Goal: Task Accomplishment & Management: Complete application form

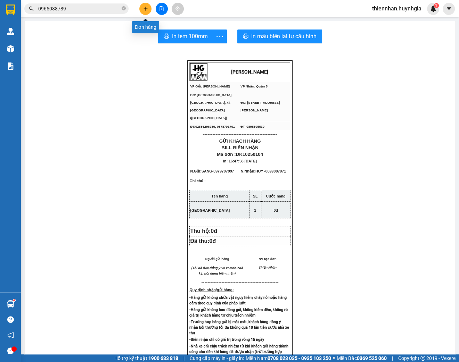
click at [144, 8] on icon "plus" at bounding box center [145, 8] width 5 height 5
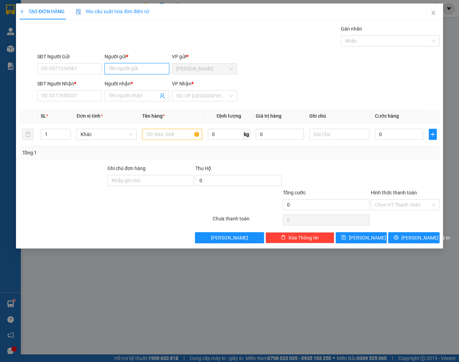
click at [160, 67] on input "Người gửi *" at bounding box center [137, 68] width 65 height 11
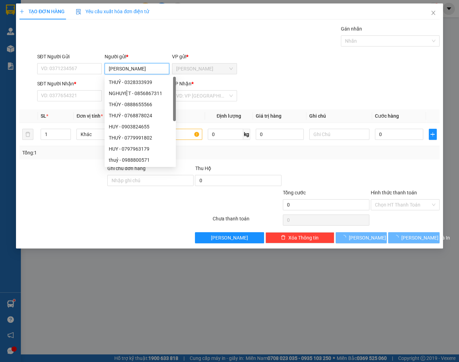
type input "[PERSON_NAME]"
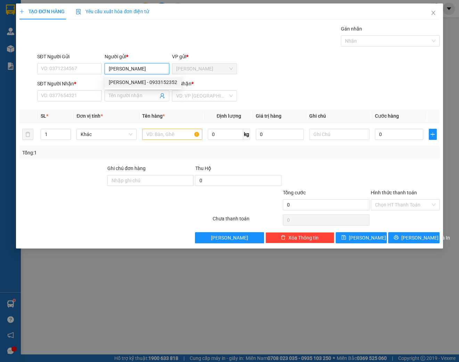
type input "0933152352"
type input "[PERSON_NAME]"
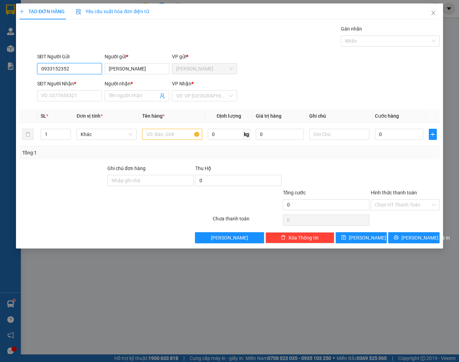
click at [80, 70] on input "0933152352" at bounding box center [69, 68] width 65 height 11
type input "0933152352"
click at [84, 82] on div "0933152352 - [PERSON_NAME]" at bounding box center [75, 82] width 68 height 8
type input "0769464092"
type input "HÀ"
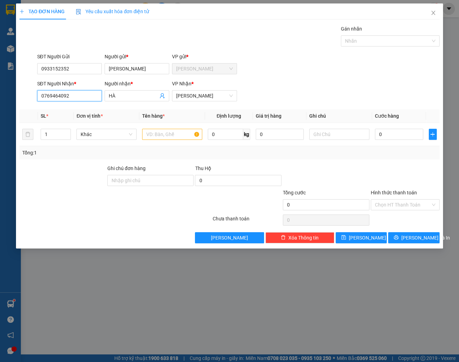
click at [91, 94] on input "0769464092" at bounding box center [69, 95] width 65 height 11
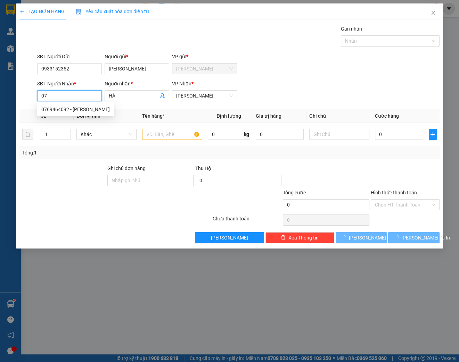
type input "0"
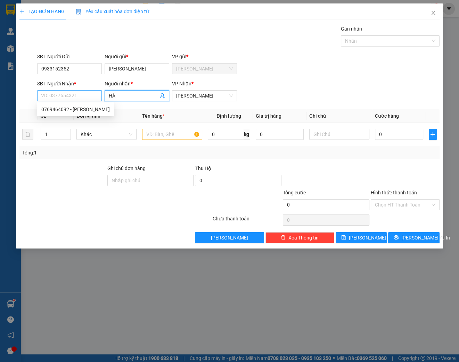
drag, startPoint x: 121, startPoint y: 99, endPoint x: 98, endPoint y: 99, distance: 22.2
click at [98, 99] on div "SĐT Người Nhận * VD: 0377654321 Người nhận * HÀ HÀ VP Nhận * [PERSON_NAME]" at bounding box center [238, 92] width 405 height 24
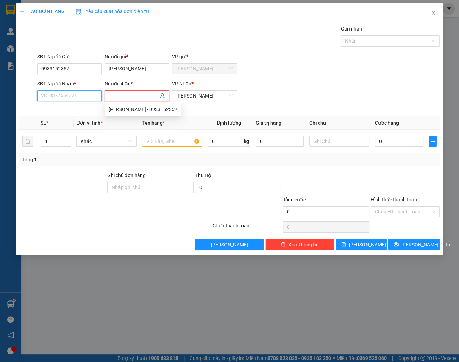
click at [85, 95] on input "SĐT Người Nhận *" at bounding box center [69, 95] width 65 height 11
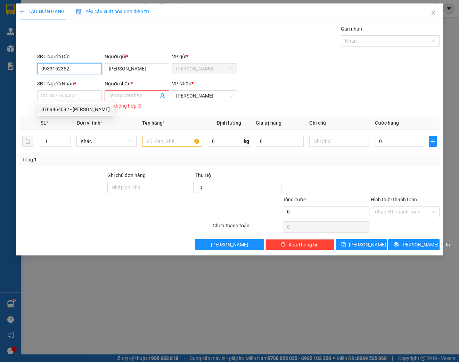
click at [82, 67] on input "0933152352" at bounding box center [69, 68] width 65 height 11
type input "0933152352"
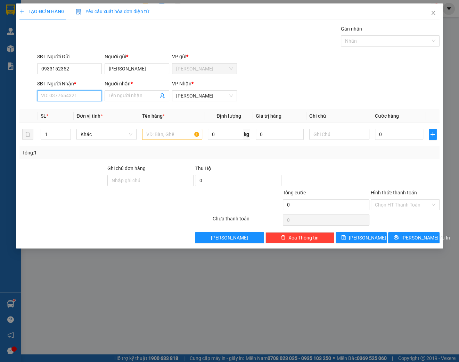
click at [72, 94] on input "SĐT Người Nhận *" at bounding box center [69, 95] width 65 height 11
drag, startPoint x: 75, startPoint y: 121, endPoint x: 117, endPoint y: 106, distance: 45.0
click at [75, 121] on div "0987299318 - LIÊM" at bounding box center [75, 121] width 68 height 8
type input "0987299318"
type input "LIÊM"
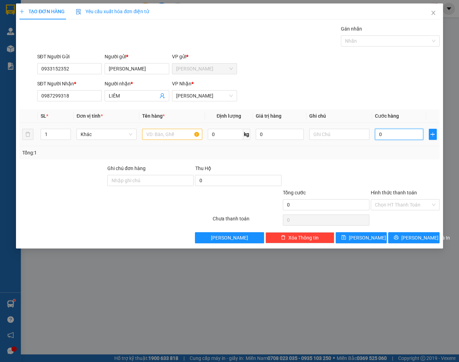
click at [393, 134] on input "0" at bounding box center [399, 134] width 48 height 11
type input "3"
type input "30"
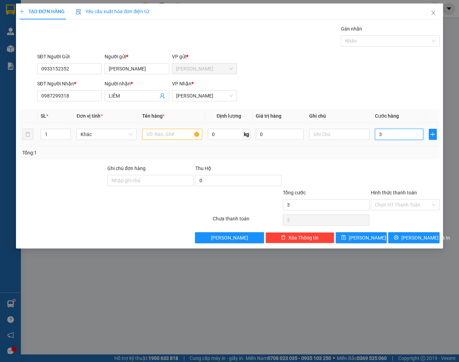
type input "30"
type input "300"
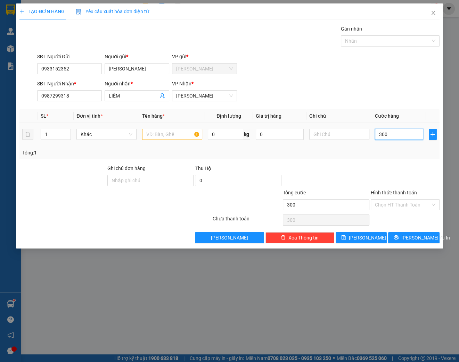
type input "3.000"
type input "30.000"
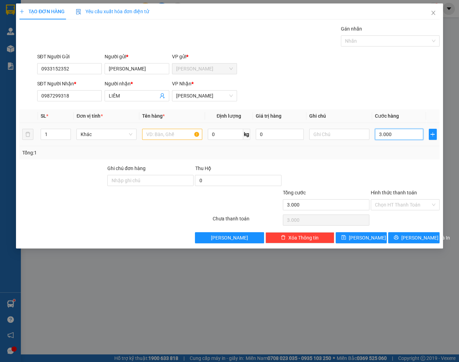
type input "30.000"
click at [404, 200] on input "Hình thức thanh toán" at bounding box center [403, 205] width 56 height 10
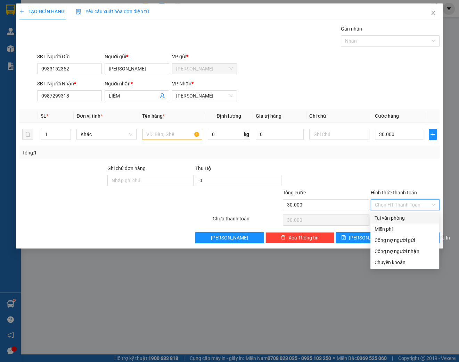
click at [397, 218] on div "Tại văn phòng" at bounding box center [404, 218] width 60 height 8
type input "0"
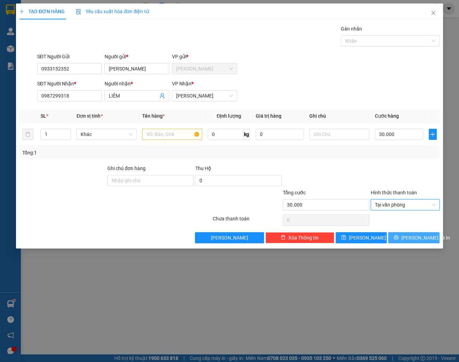
click at [411, 236] on span "[PERSON_NAME] và In" at bounding box center [425, 238] width 49 height 8
click at [157, 134] on input "text" at bounding box center [172, 134] width 60 height 11
type input "thùng"
click at [401, 235] on button "[PERSON_NAME] và In" at bounding box center [413, 237] width 51 height 11
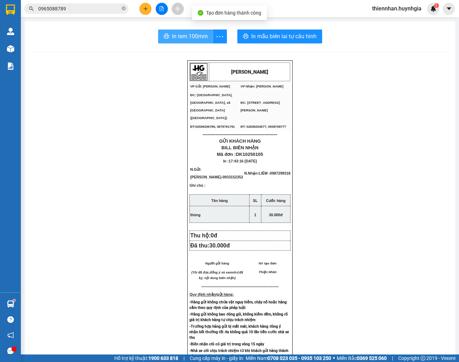
click at [197, 39] on span "In tem 100mm" at bounding box center [190, 36] width 36 height 9
click at [146, 8] on icon "plus" at bounding box center [145, 8] width 4 height 0
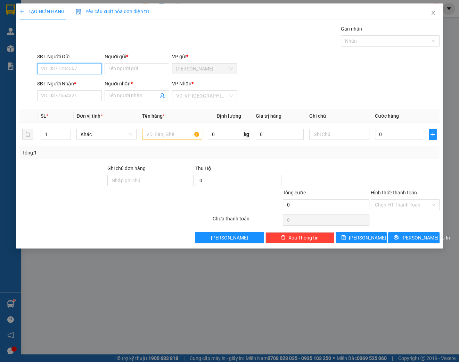
click at [78, 70] on input "SĐT Người Gửi" at bounding box center [69, 68] width 65 height 11
click at [143, 65] on input "Người gửi *" at bounding box center [137, 68] width 65 height 11
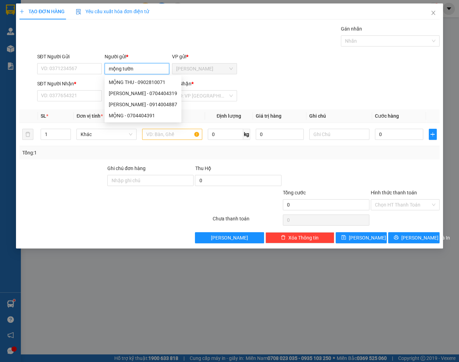
type input "[PERSON_NAME]"
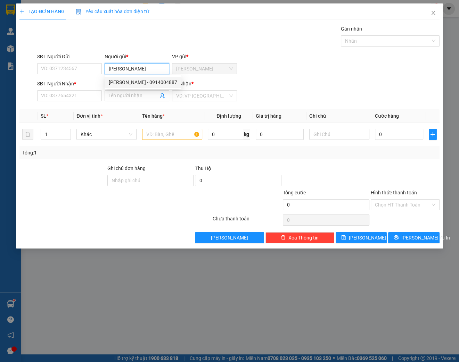
click at [160, 86] on div "[PERSON_NAME] - 0914004887" at bounding box center [143, 82] width 77 height 11
type input "0914004887"
type input "[PERSON_NAME]"
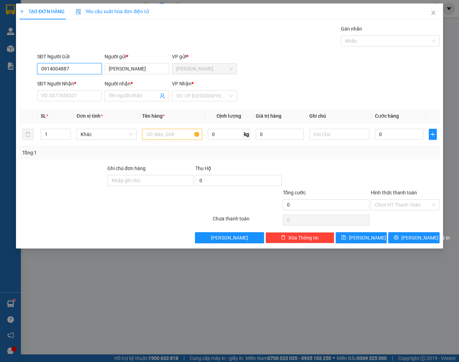
click at [79, 70] on input "0914004887" at bounding box center [69, 68] width 65 height 11
type input "0914004887"
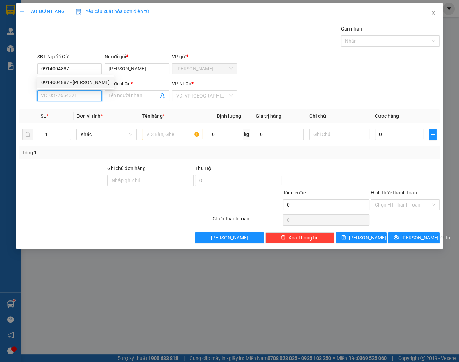
click at [74, 100] on input "SĐT Người Nhận *" at bounding box center [69, 95] width 65 height 11
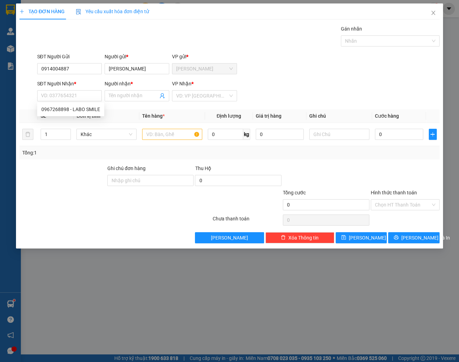
click at [84, 84] on div "SĐT Người Nhận *" at bounding box center [69, 84] width 65 height 8
click at [84, 90] on input "SĐT Người Nhận *" at bounding box center [69, 95] width 65 height 11
click at [82, 99] on input "SĐT Người Nhận *" at bounding box center [69, 95] width 65 height 11
click at [84, 108] on div "0967268898 - LABO SMILE" at bounding box center [70, 110] width 59 height 8
type input "0967268898"
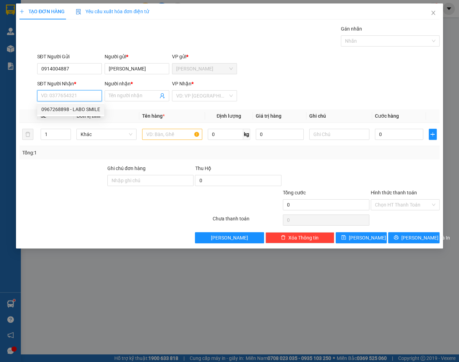
type input "LABO SMILE"
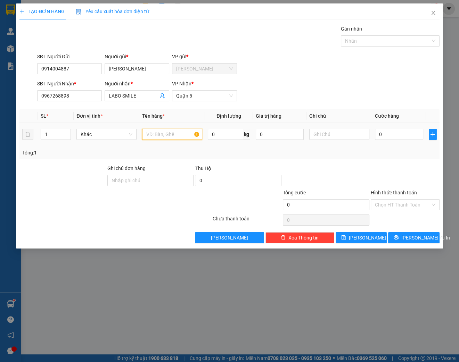
click at [186, 134] on input "text" at bounding box center [172, 134] width 60 height 11
type input "hộp"
click at [389, 133] on input "0" at bounding box center [399, 134] width 48 height 11
type input "2"
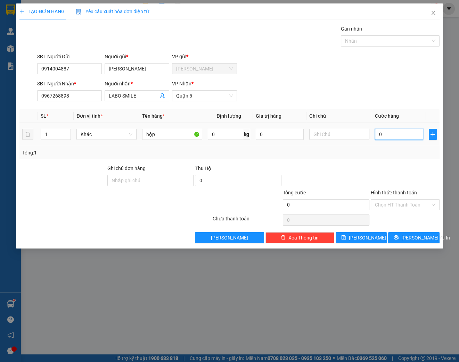
type input "2"
type input "20"
type input "200"
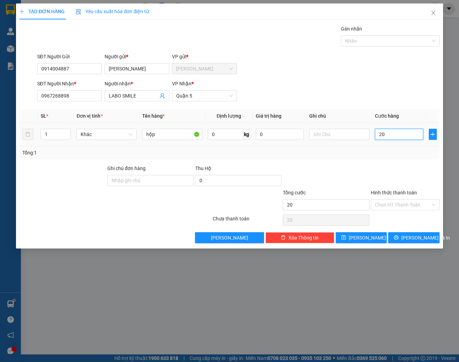
type input "200"
type input "2.000"
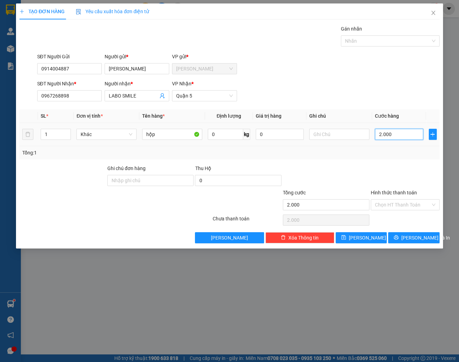
type input "20.000"
click at [411, 206] on input "Hình thức thanh toán" at bounding box center [403, 205] width 56 height 10
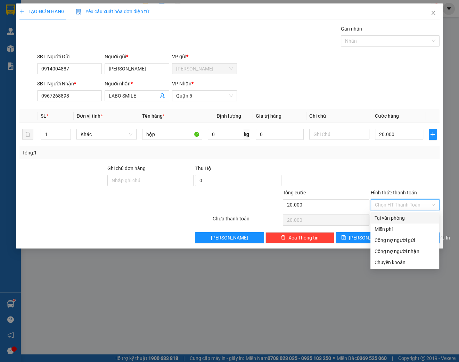
click at [410, 217] on div "Tại văn phòng" at bounding box center [404, 218] width 60 height 8
type input "0"
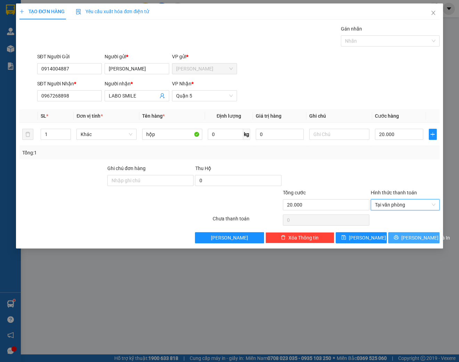
click at [419, 240] on span "[PERSON_NAME] và In" at bounding box center [425, 238] width 49 height 8
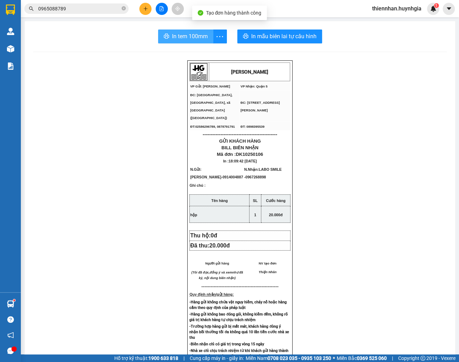
click at [191, 31] on button "In tem 100mm" at bounding box center [185, 37] width 55 height 14
click at [142, 11] on button at bounding box center [145, 9] width 12 height 12
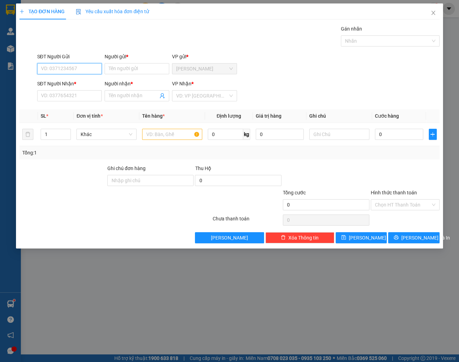
click at [78, 71] on input "SĐT Người Gửi" at bounding box center [69, 68] width 65 height 11
click at [128, 73] on input "Người gửi *" at bounding box center [137, 68] width 65 height 11
click at [92, 68] on input "SĐT Người Gửi" at bounding box center [69, 68] width 65 height 11
click at [75, 70] on input "SĐT Người Gửi" at bounding box center [69, 68] width 65 height 11
click at [111, 71] on input "Người gửi *" at bounding box center [137, 68] width 65 height 11
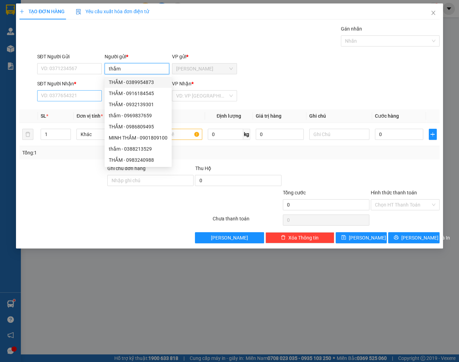
type input "thắm"
click at [60, 97] on input "SĐT Người Nhận *" at bounding box center [69, 95] width 65 height 11
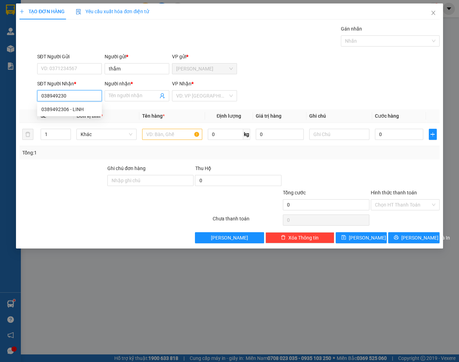
type input "0389492306"
click at [90, 111] on div "0389492306 - LINH" at bounding box center [69, 110] width 56 height 8
type input "LINH"
type input "0389492306"
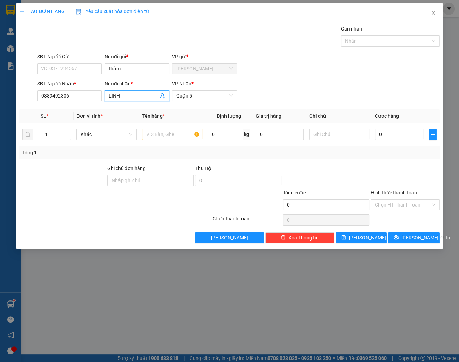
click at [109, 94] on input "LINH" at bounding box center [133, 96] width 49 height 8
type input "A.LINH"
click at [135, 69] on input "thắm" at bounding box center [137, 68] width 65 height 11
click at [93, 69] on input "SĐT Người Gửi" at bounding box center [69, 68] width 65 height 11
click at [115, 70] on input "thắm" at bounding box center [137, 68] width 65 height 11
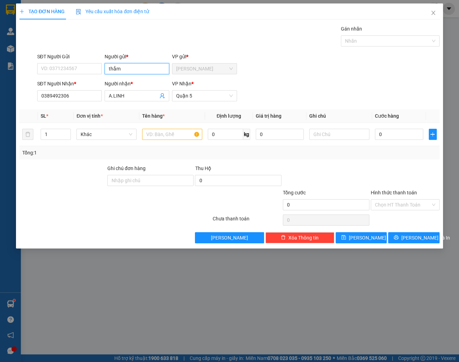
click at [120, 69] on input "thắm" at bounding box center [137, 68] width 65 height 11
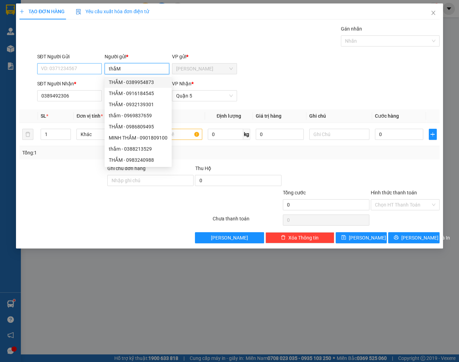
type input "thắM"
click at [83, 70] on input "SĐT Người Gửi" at bounding box center [69, 68] width 65 height 11
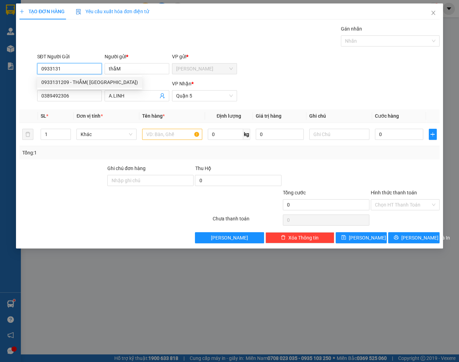
click at [84, 84] on div "0933131209 - THẮM( [GEOGRAPHIC_DATA])" at bounding box center [89, 82] width 97 height 8
type input "0933131209"
type input "THẮM( [PERSON_NAME])"
type input "0933131209"
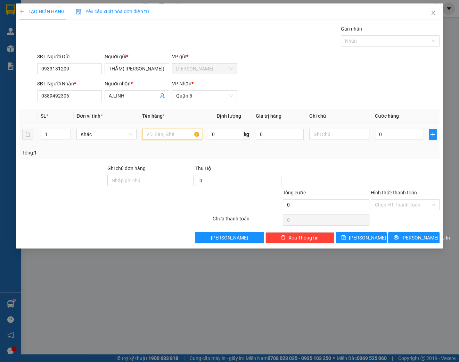
click at [176, 132] on input "text" at bounding box center [172, 134] width 60 height 11
type input "HỘP ĐEN"
click at [385, 132] on input "0" at bounding box center [399, 134] width 48 height 11
type input "3"
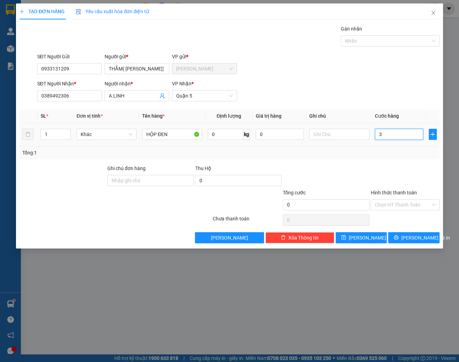
type input "3"
type input "30"
type input "300"
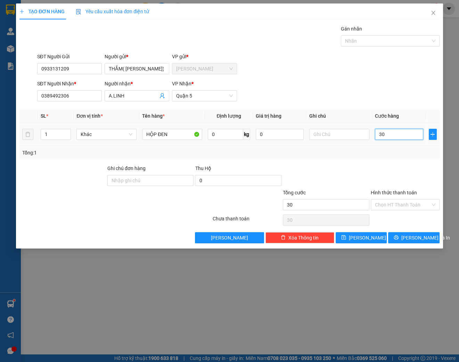
type input "300"
type input "3.000"
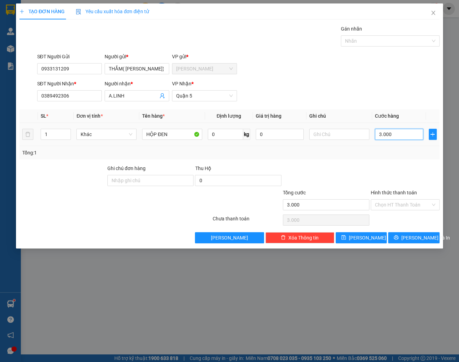
type input "30.000"
click at [418, 239] on span "[PERSON_NAME] và In" at bounding box center [425, 238] width 49 height 8
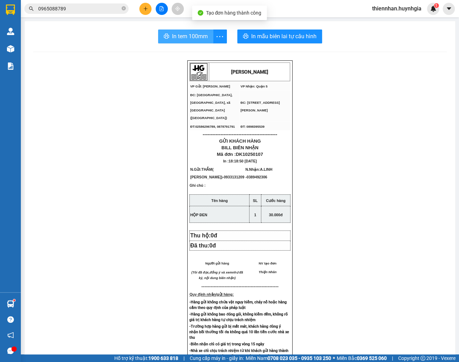
click at [200, 39] on span "In tem 100mm" at bounding box center [190, 36] width 36 height 9
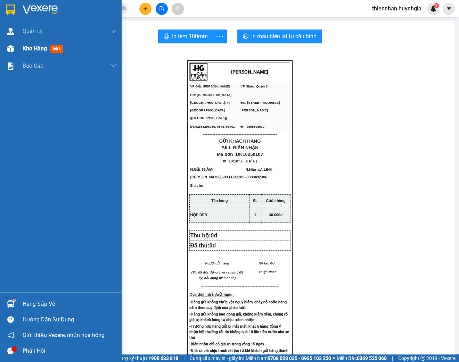
click at [15, 50] on div at bounding box center [11, 49] width 12 height 12
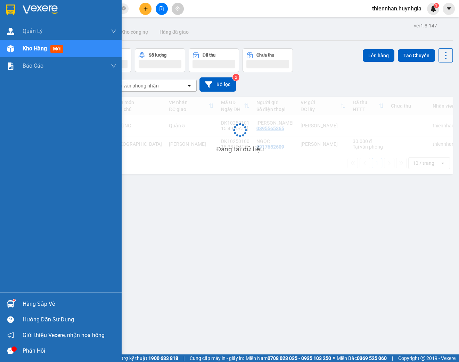
click at [45, 50] on span "Kho hàng" at bounding box center [35, 48] width 24 height 7
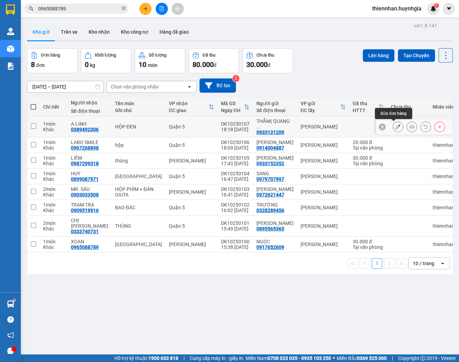
click at [396, 127] on button at bounding box center [398, 127] width 10 height 12
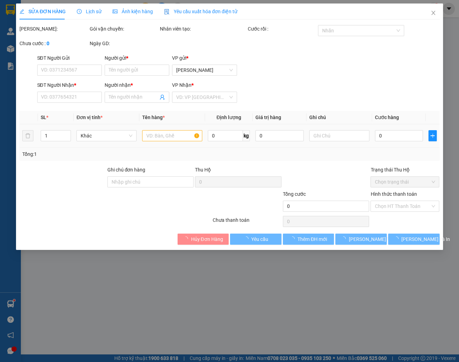
type input "0933131209"
type input "THẮM( [PERSON_NAME])"
type input "0389492306"
type input "A.LINH"
type input "30.000"
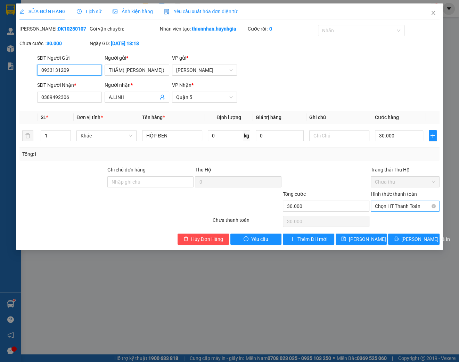
click at [413, 211] on span "Chọn HT Thanh Toán" at bounding box center [405, 206] width 60 height 10
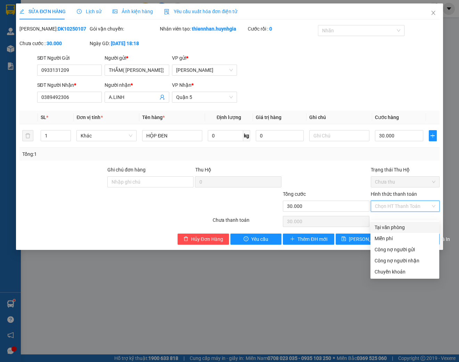
click at [407, 225] on div "Tại văn phòng" at bounding box center [404, 228] width 60 height 8
type input "0"
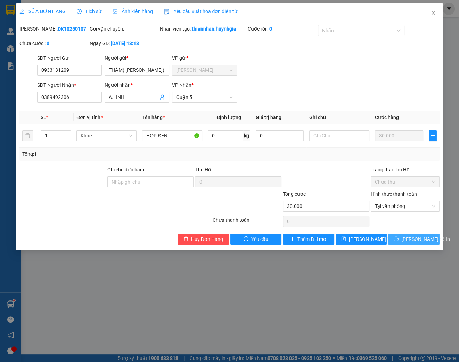
click at [410, 243] on span "[PERSON_NAME] và In" at bounding box center [425, 239] width 49 height 8
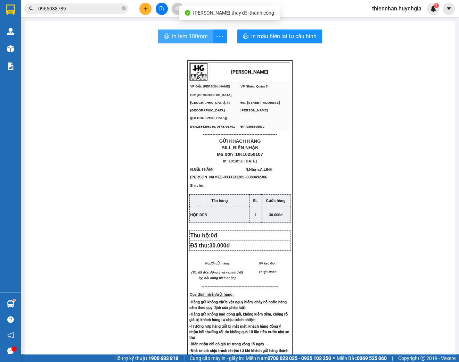
click at [189, 39] on span "In tem 100mm" at bounding box center [190, 36] width 36 height 9
click at [146, 7] on icon "plus" at bounding box center [145, 8] width 5 height 5
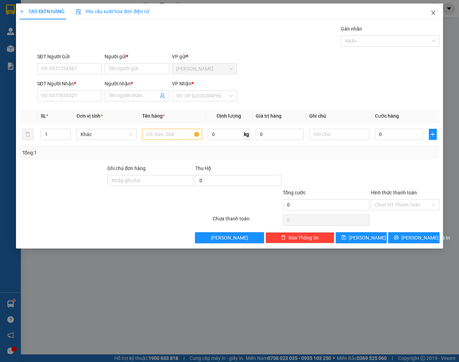
click at [434, 14] on icon "close" at bounding box center [433, 13] width 6 height 6
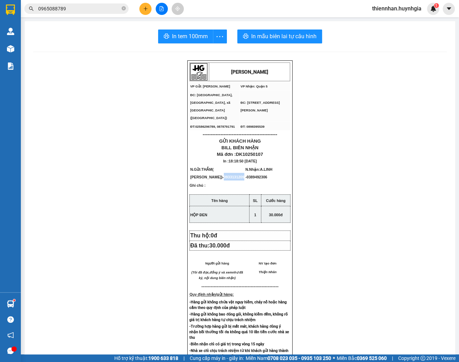
drag, startPoint x: 221, startPoint y: 173, endPoint x: 200, endPoint y: 175, distance: 20.3
click at [224, 175] on span "0933131209" at bounding box center [234, 177] width 20 height 4
copy span "0933131209"
click at [146, 10] on icon "plus" at bounding box center [145, 8] width 5 height 5
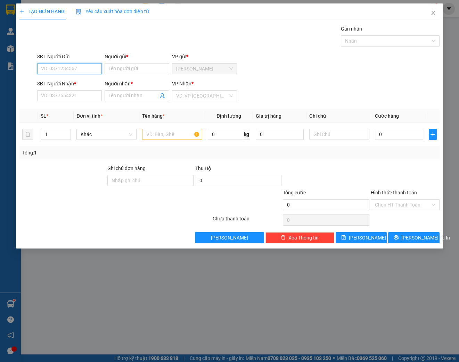
click at [85, 70] on input "SĐT Người Gửi" at bounding box center [69, 68] width 65 height 11
paste input "0933131209"
type input "0933131209"
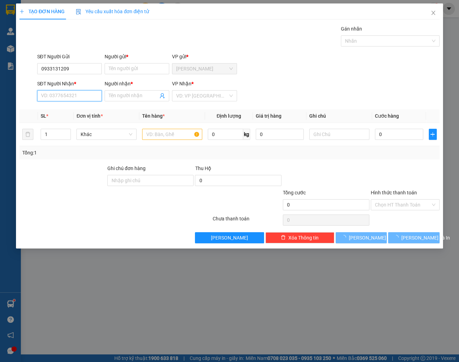
click at [98, 92] on input "SĐT Người Nhận *" at bounding box center [69, 95] width 65 height 11
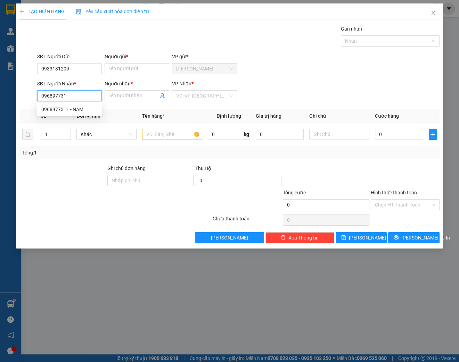
type input "0968977311"
click at [77, 110] on div "0968977311 - NAM" at bounding box center [69, 110] width 56 height 8
type input "NAM"
type input "0968977311"
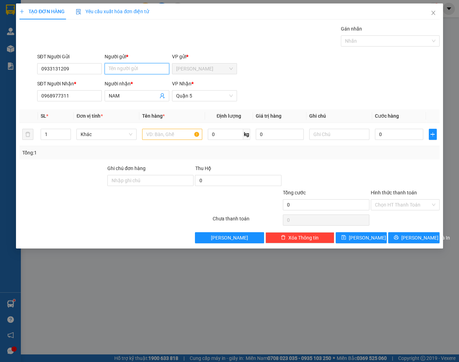
click at [124, 66] on input "Người gửi *" at bounding box center [137, 68] width 65 height 11
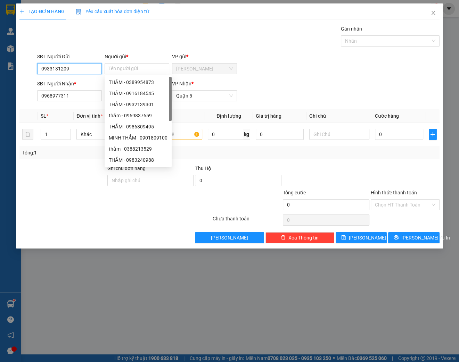
click at [88, 70] on input "0933131209" at bounding box center [69, 68] width 65 height 11
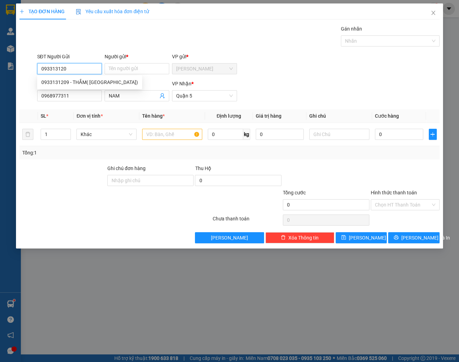
type input "0933131209"
click at [97, 80] on div "0933131209 - THẮM( [GEOGRAPHIC_DATA])" at bounding box center [89, 82] width 97 height 8
type input "THẮM( [PERSON_NAME])"
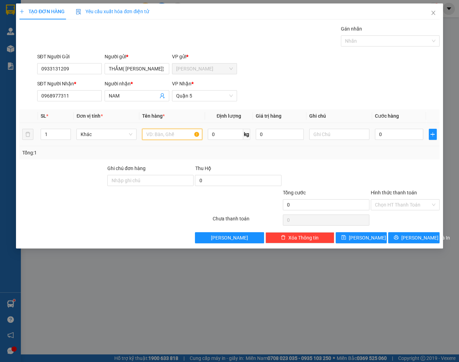
click at [150, 135] on input "text" at bounding box center [172, 134] width 60 height 11
type input "CÂY MÁY"
click at [379, 131] on input "0" at bounding box center [399, 134] width 48 height 11
type input "3"
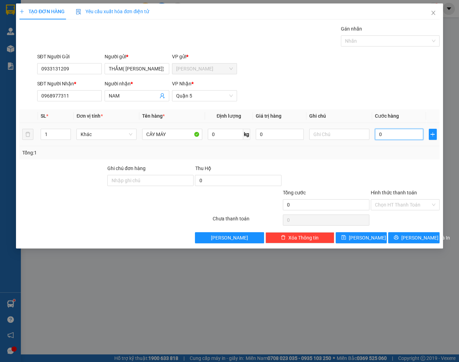
type input "3"
type input "30"
type input "300"
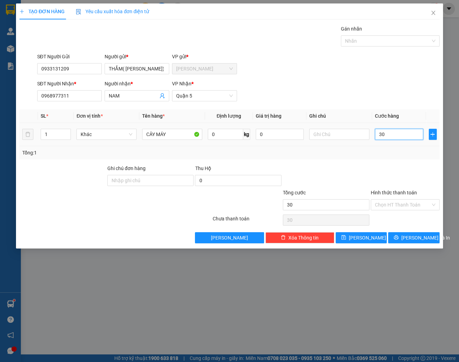
type input "300"
type input "3.000"
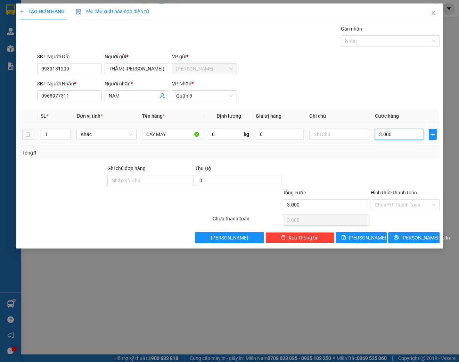
type input "30.000"
click at [403, 205] on input "Hình thức thanh toán" at bounding box center [403, 205] width 56 height 10
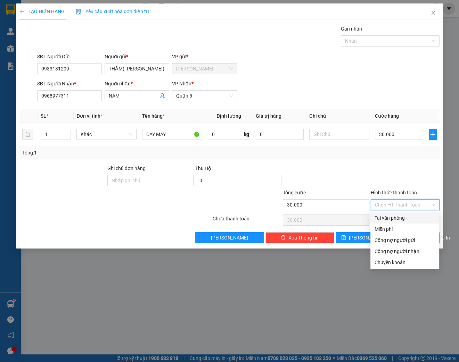
click at [392, 217] on div "Tại văn phòng" at bounding box center [404, 218] width 60 height 8
type input "0"
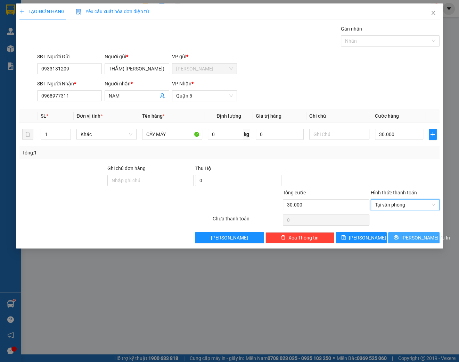
click at [410, 240] on span "[PERSON_NAME] và In" at bounding box center [425, 238] width 49 height 8
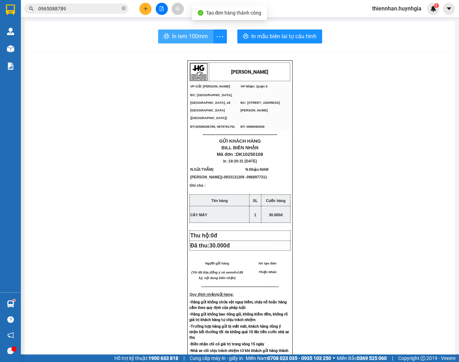
click at [186, 40] on span "In tem 100mm" at bounding box center [190, 36] width 36 height 9
drag, startPoint x: 221, startPoint y: 175, endPoint x: 200, endPoint y: 175, distance: 20.9
click at [222, 175] on span "- 0933131209" at bounding box center [233, 177] width 22 height 4
copy span "0933131209"
click at [147, 8] on icon "plus" at bounding box center [145, 8] width 4 height 0
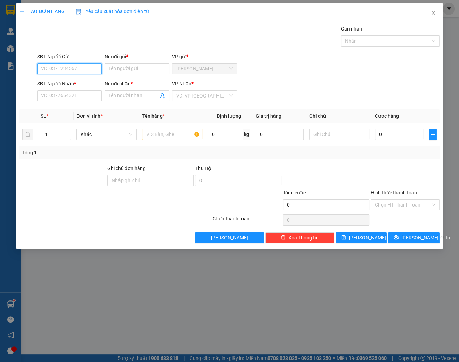
click at [90, 65] on input "SĐT Người Gửi" at bounding box center [69, 68] width 65 height 11
paste input "0933131209"
click at [133, 65] on input "Người gửi *" at bounding box center [137, 68] width 65 height 11
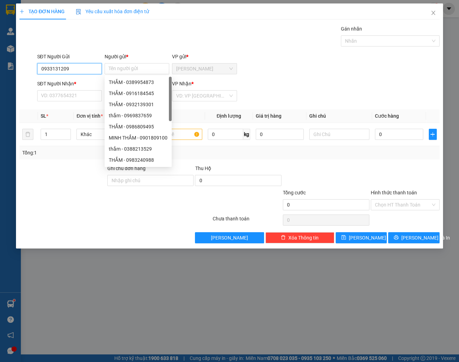
click at [74, 70] on input "0933131209" at bounding box center [69, 68] width 65 height 11
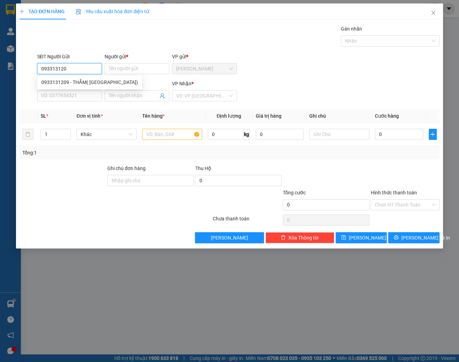
type input "0933131209"
click at [79, 82] on div "0933131209 - THẮM( [GEOGRAPHIC_DATA])" at bounding box center [89, 82] width 97 height 8
type input "THẮM( [PERSON_NAME])"
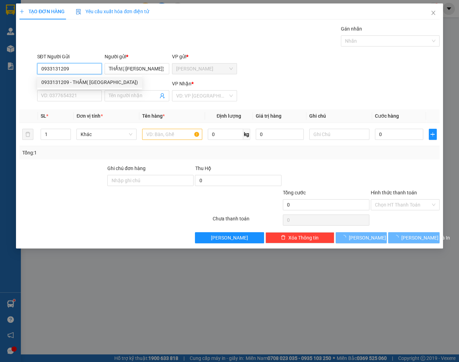
type input "0968977311"
type input "NAM"
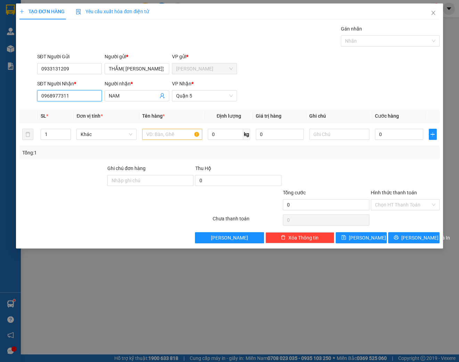
click at [78, 96] on input "0968977311" at bounding box center [69, 95] width 65 height 11
drag, startPoint x: 78, startPoint y: 96, endPoint x: 48, endPoint y: 96, distance: 29.5
click at [51, 100] on input "0968977311" at bounding box center [69, 95] width 65 height 11
type input "0398094594"
click at [87, 111] on div "0398094594 - [PERSON_NAME]" at bounding box center [75, 110] width 68 height 8
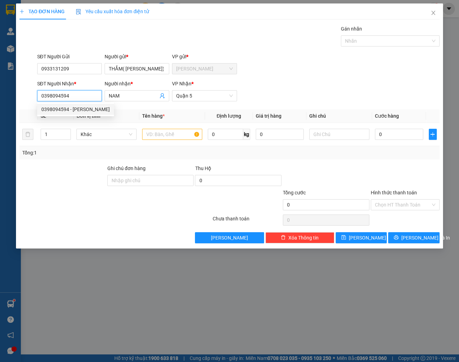
type input "HƯƠNG"
type input "0398094594"
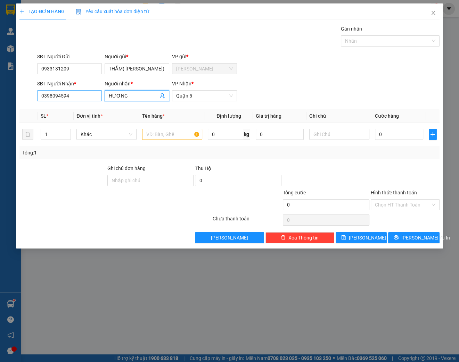
drag, startPoint x: 136, startPoint y: 94, endPoint x: 73, endPoint y: 97, distance: 62.6
click at [73, 97] on div "SĐT Người Nhận * 0398094594 Người nhận * HƯƠNG HƯƠNG VP Nhận * Quận 5" at bounding box center [238, 92] width 405 height 24
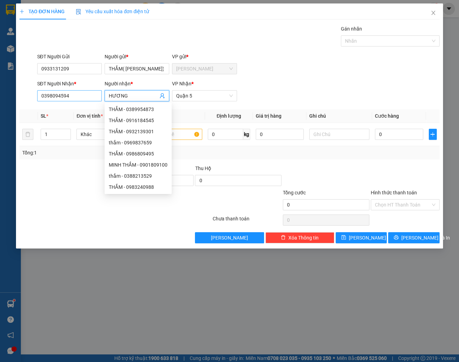
type input "H"
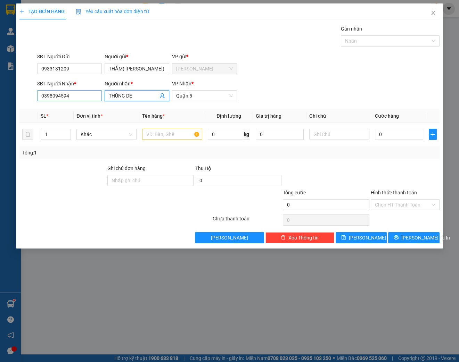
type input "THÙNG DẸP"
drag, startPoint x: 134, startPoint y: 99, endPoint x: 101, endPoint y: 100, distance: 33.0
click at [101, 100] on div "SĐT Người Nhận * 0398094594 Người nhận * THÙNG DẸP THÙNG DẸP VP Nhận * [GEOGRAP…" at bounding box center [238, 92] width 405 height 24
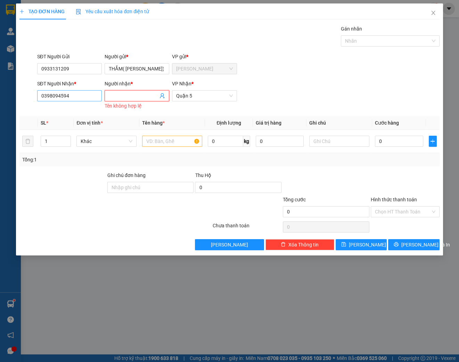
type input "L"
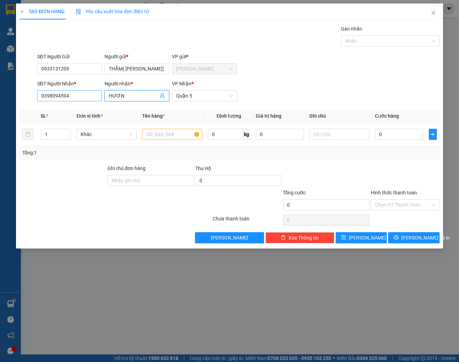
type input "HƯƠNG"
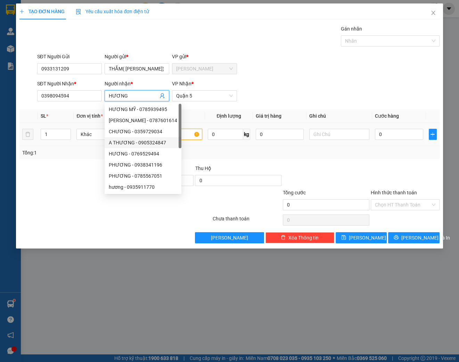
click at [184, 135] on input "text" at bounding box center [172, 134] width 60 height 11
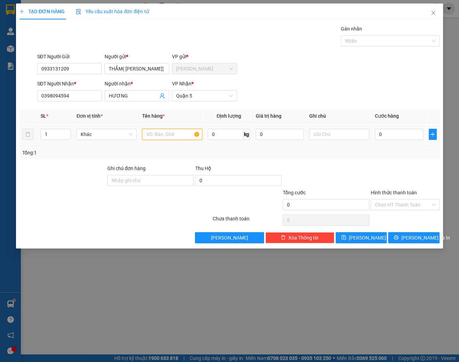
click at [184, 134] on input "text" at bounding box center [172, 134] width 60 height 11
type input "THÙNG DẸP"
click at [393, 132] on input "0" at bounding box center [399, 134] width 48 height 11
type input "5"
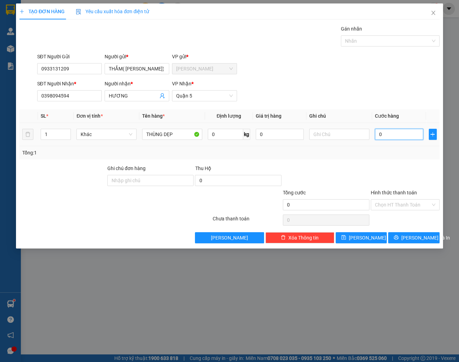
type input "5"
type input "50"
type input "500"
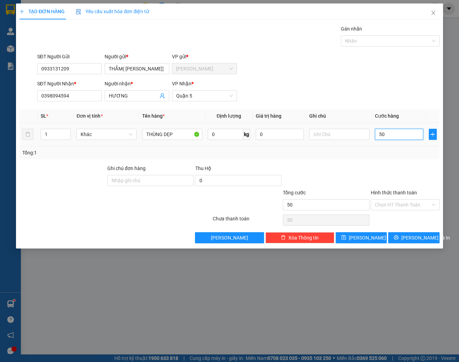
type input "500"
type input "5.000"
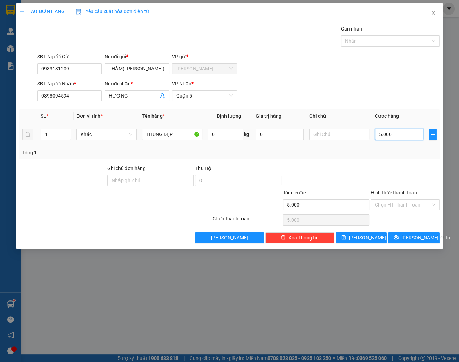
type input "50.000"
click at [418, 236] on span "[PERSON_NAME] và In" at bounding box center [425, 238] width 49 height 8
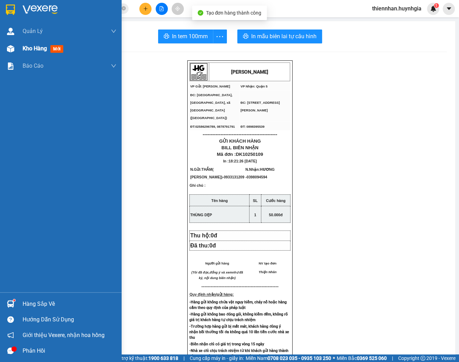
click at [41, 50] on span "Kho hàng" at bounding box center [35, 48] width 24 height 7
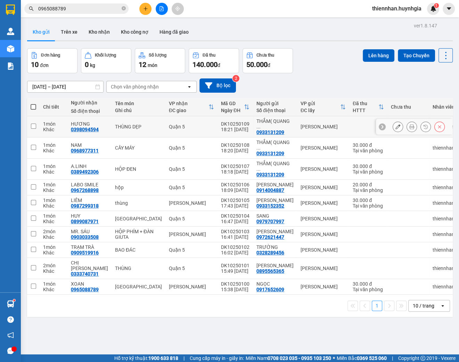
click at [393, 129] on button at bounding box center [398, 127] width 10 height 12
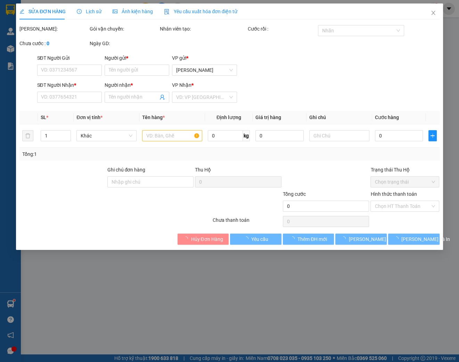
type input "0933131209"
type input "THẮM( [PERSON_NAME])"
type input "0398094594"
type input "HƯƠNG"
type input "50.000"
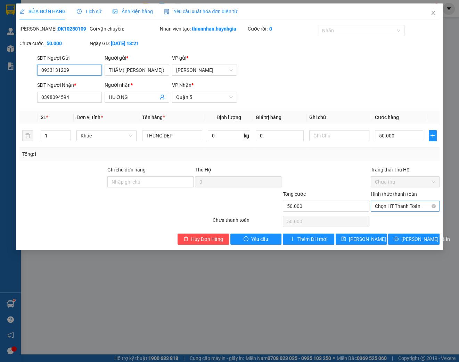
click at [414, 210] on span "Chọn HT Thanh Toán" at bounding box center [405, 206] width 60 height 10
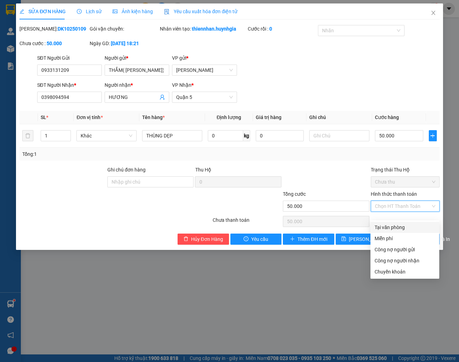
click at [410, 224] on div "Tại văn phòng" at bounding box center [404, 228] width 60 height 8
type input "0"
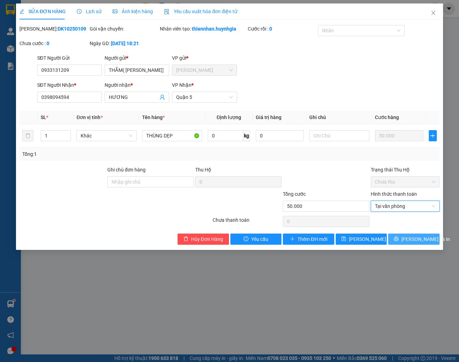
click at [411, 243] on span "[PERSON_NAME] và In" at bounding box center [425, 239] width 49 height 8
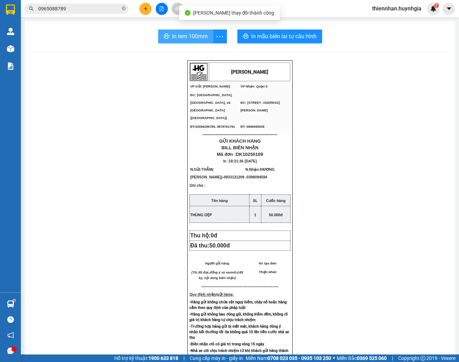
click at [193, 35] on span "In tem 100mm" at bounding box center [190, 36] width 36 height 9
